Goal: Transaction & Acquisition: Purchase product/service

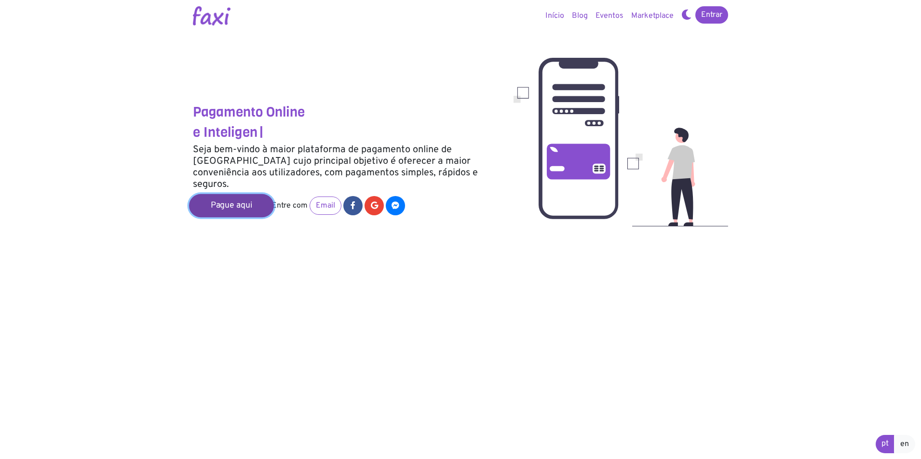
click at [245, 194] on link "Pague aqui" at bounding box center [231, 205] width 85 height 23
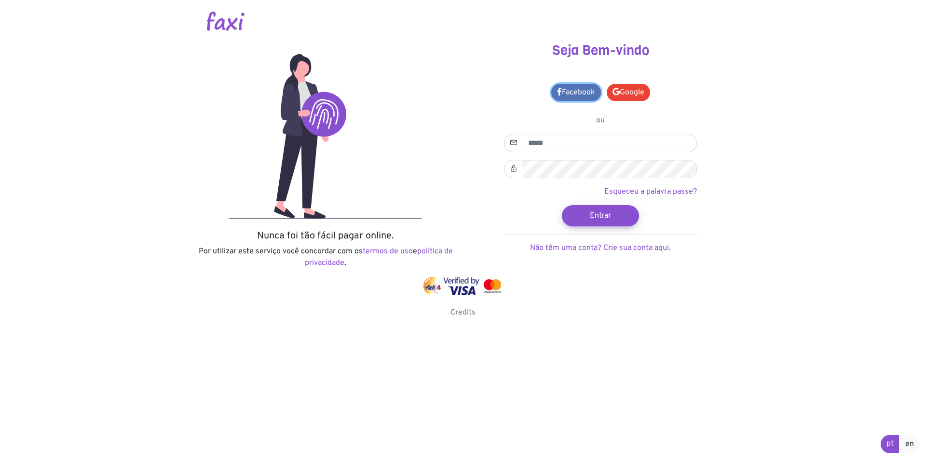
click at [579, 93] on link "Facebook" at bounding box center [576, 92] width 50 height 17
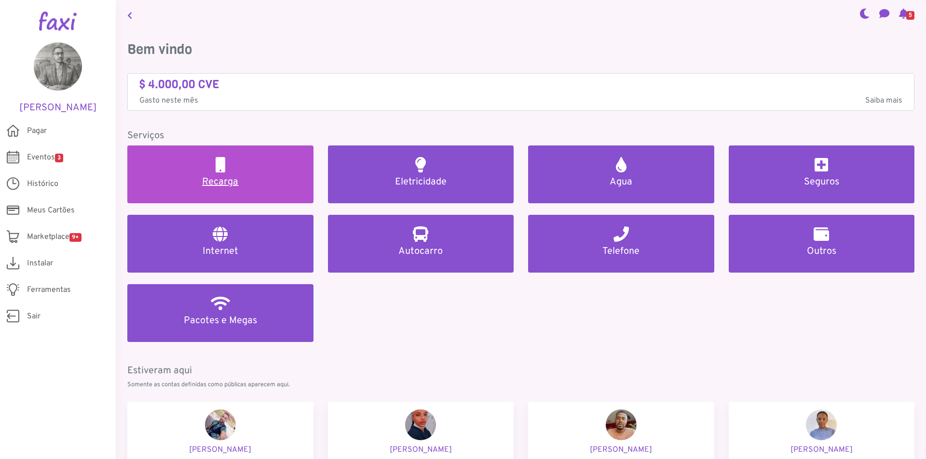
click at [270, 176] on link "Recarga" at bounding box center [220, 175] width 186 height 58
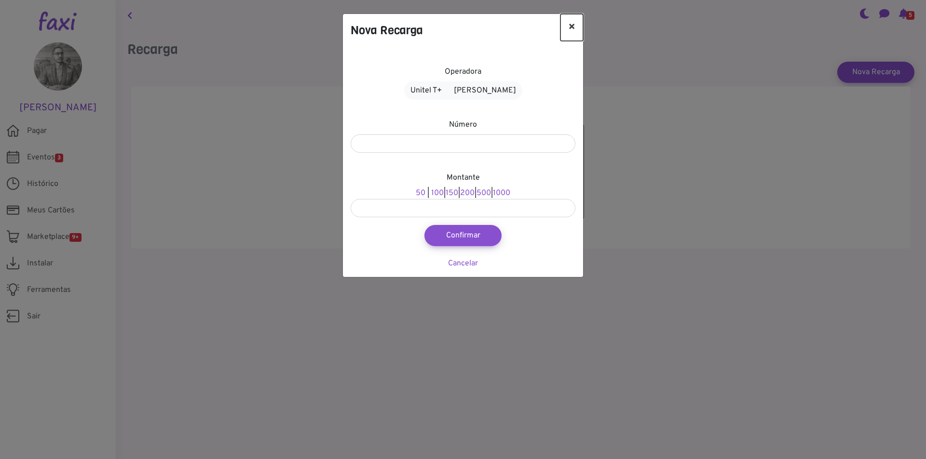
click at [570, 28] on button "×" at bounding box center [571, 27] width 23 height 27
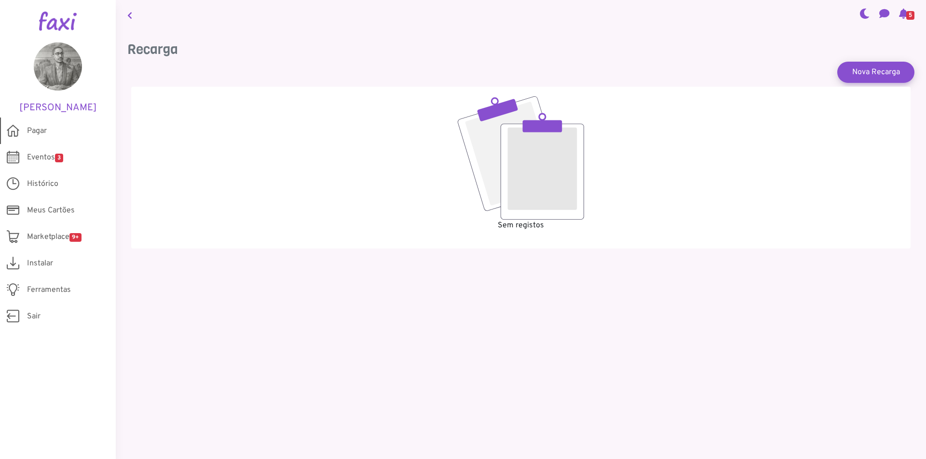
click at [24, 140] on link "Pagar" at bounding box center [58, 131] width 116 height 27
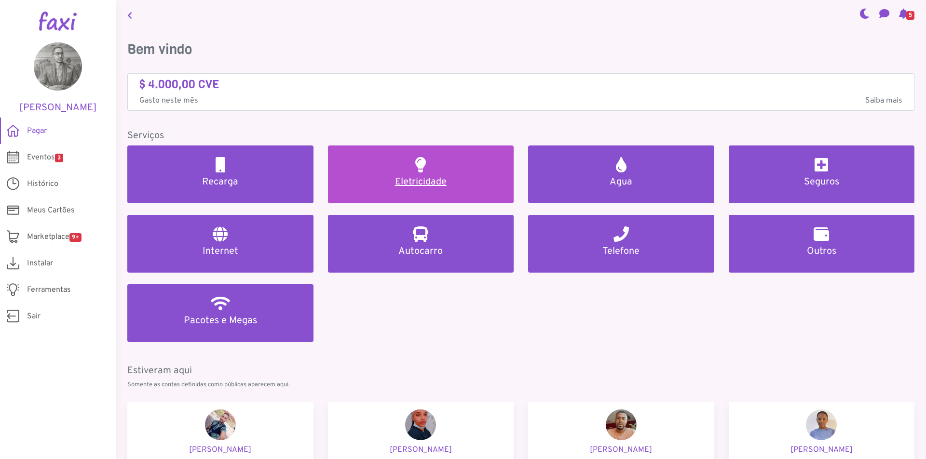
click at [429, 184] on h5 "Eletricidade" at bounding box center [420, 182] width 163 height 12
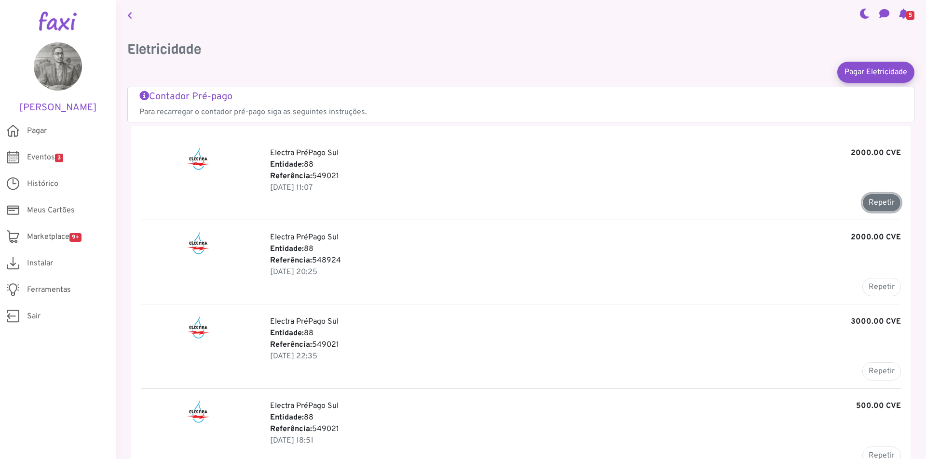
click at [871, 201] on button "Repetir" at bounding box center [881, 203] width 39 height 18
type input "******"
type input "*******"
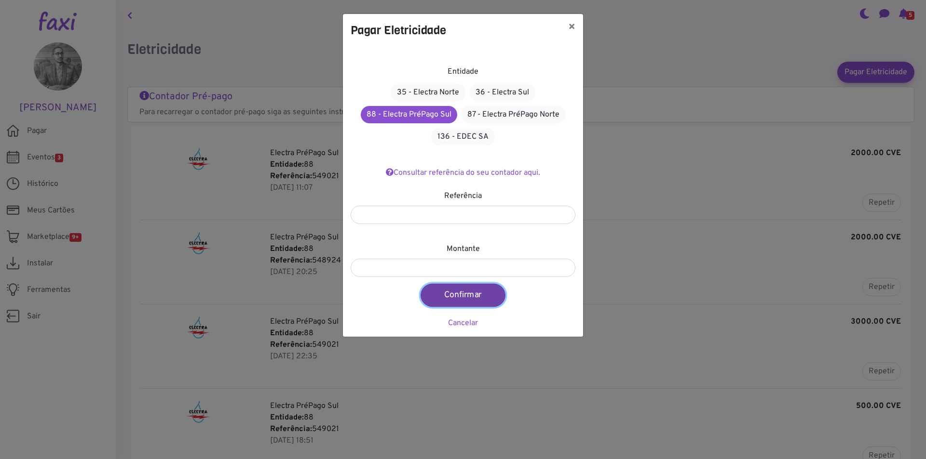
click at [492, 293] on button "Confirmar" at bounding box center [462, 295] width 85 height 23
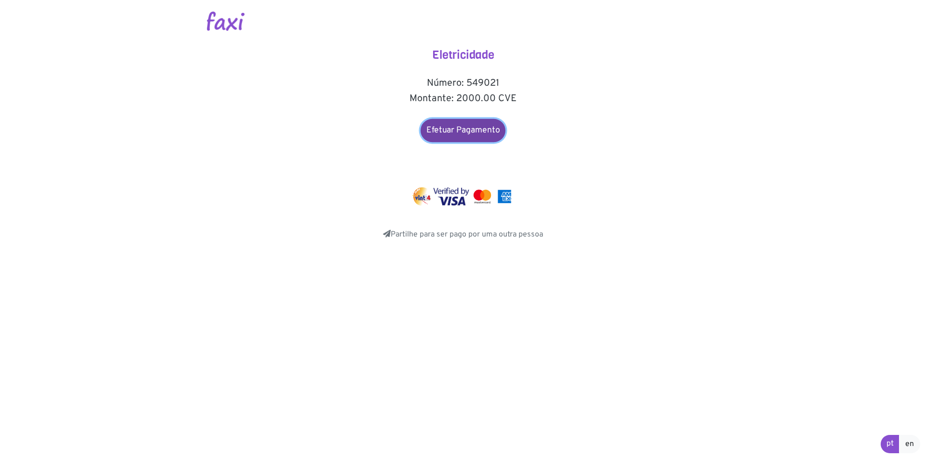
click at [452, 123] on link "Efetuar Pagamento" at bounding box center [462, 130] width 85 height 23
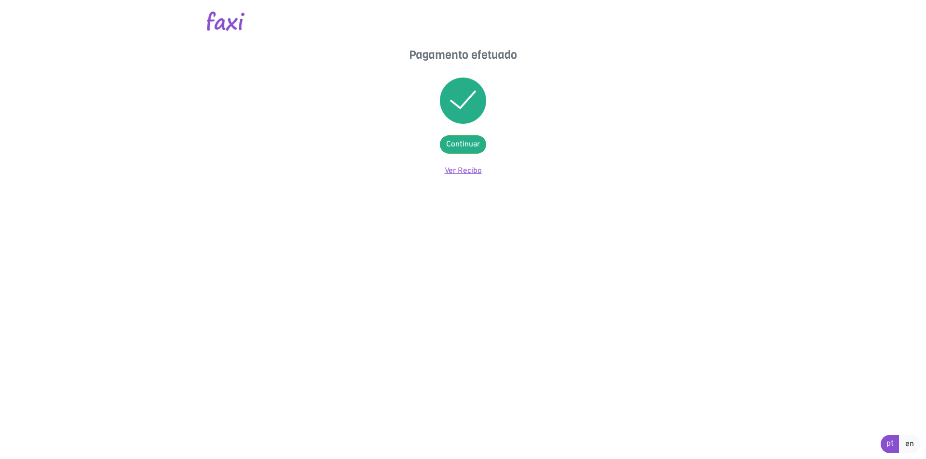
click at [460, 170] on link "Ver Recibo" at bounding box center [462, 171] width 37 height 10
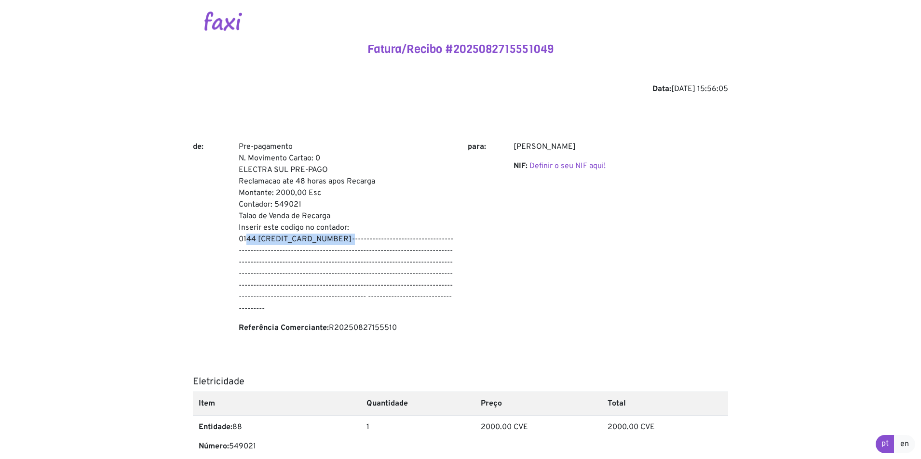
drag, startPoint x: 239, startPoint y: 238, endPoint x: 337, endPoint y: 241, distance: 98.4
click at [337, 241] on p "Pre-pagamento N. Movimento Cartao: 0 ELECTRA SUL PRE-PAGO Reclamacao ate 48 hor…" at bounding box center [346, 228] width 215 height 174
copy p "0144 [CREDIT_CARD_NUMBER]"
click at [517, 295] on div "[PERSON_NAME] NIF: Definir o seu NIF aqui!" at bounding box center [620, 241] width 229 height 201
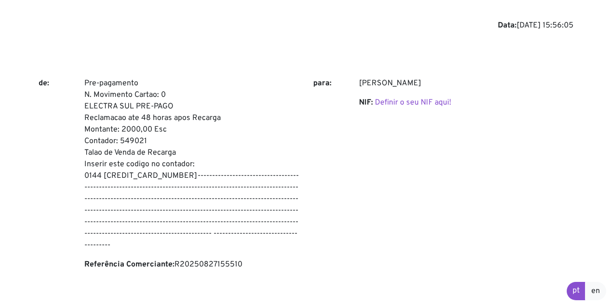
scroll to position [64, 0]
